Goal: Check status

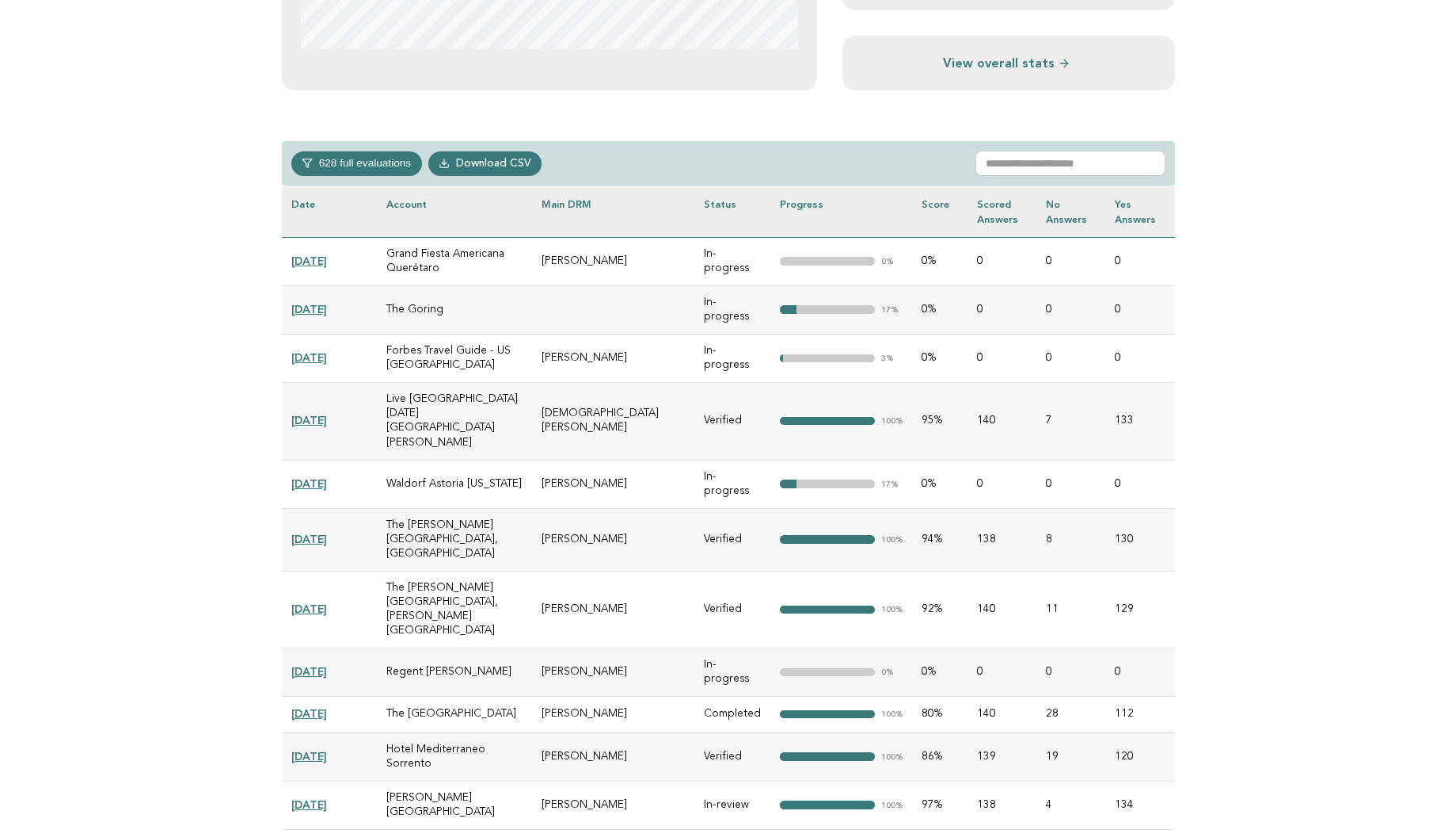
scroll to position [726, 0]
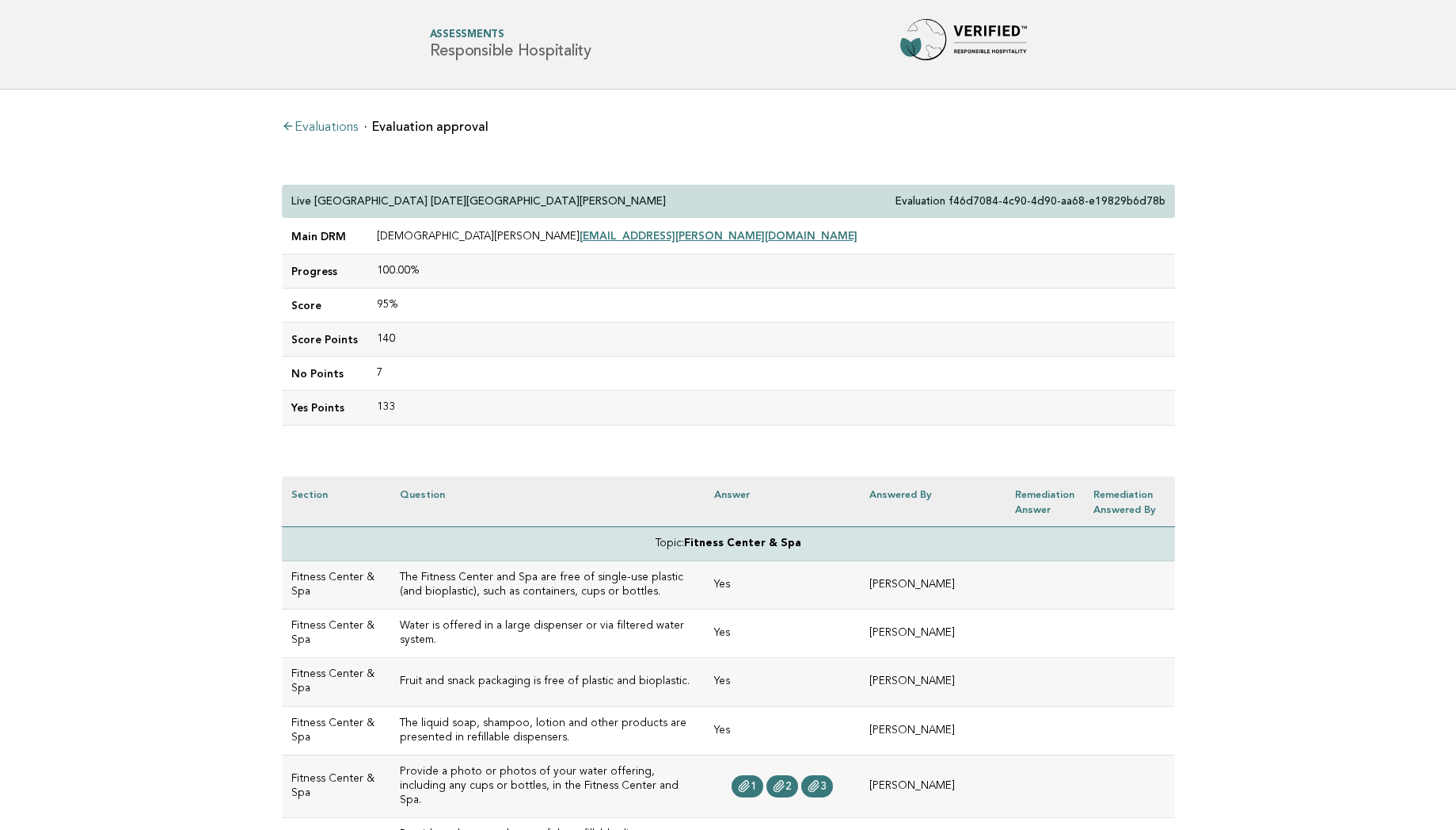
scroll to position [444, 0]
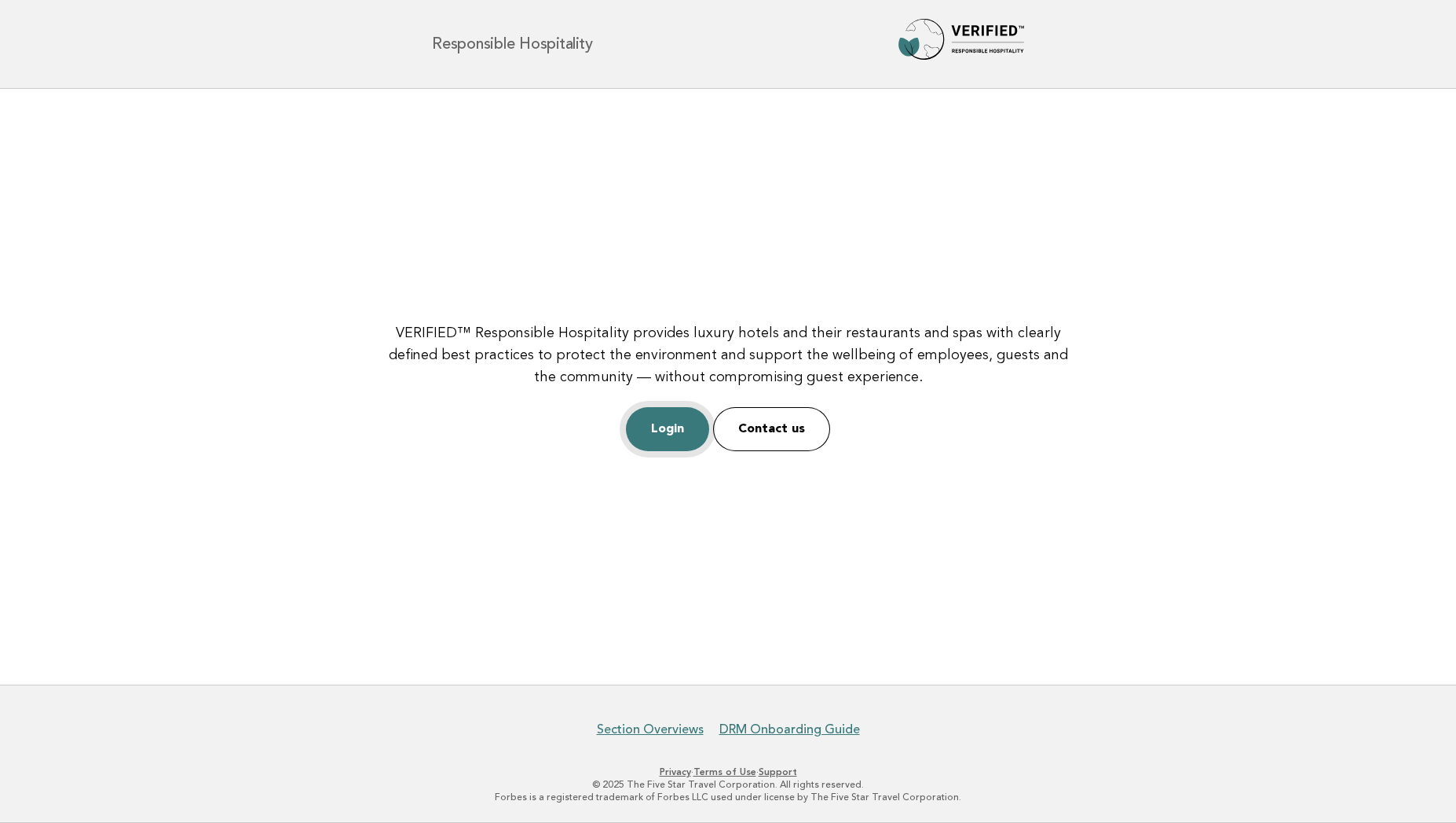
click at [662, 430] on link "Login" at bounding box center [667, 429] width 83 height 44
